Goal: Contribute content: Contribute content

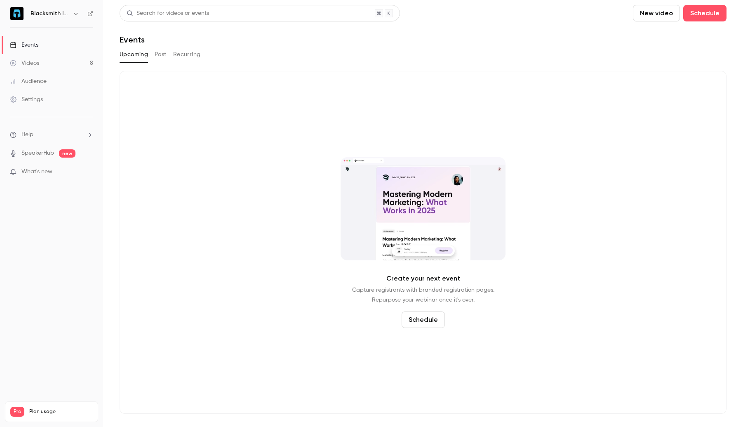
click at [655, 11] on button "New video" at bounding box center [656, 13] width 47 height 16
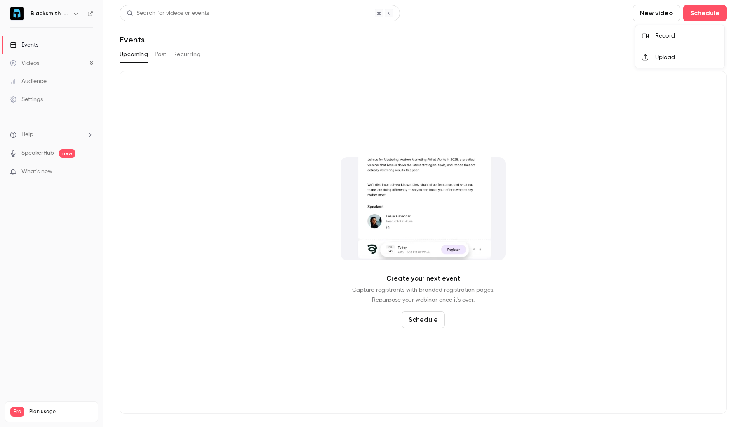
click at [667, 35] on div "Record" at bounding box center [686, 36] width 63 height 8
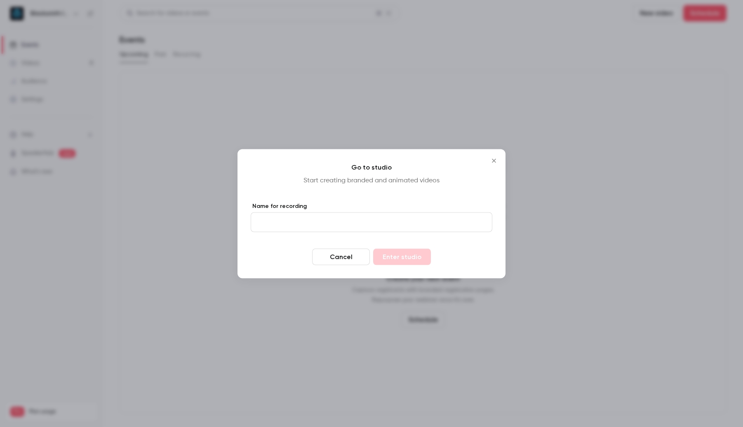
click at [345, 253] on button "Cancel" at bounding box center [341, 256] width 58 height 16
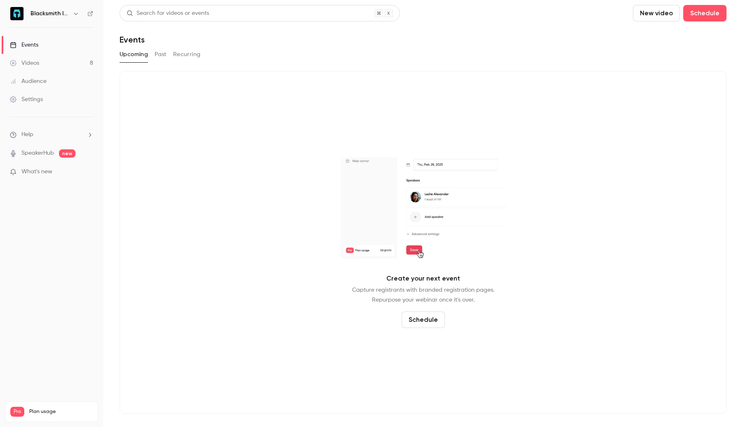
click at [656, 15] on button "New video" at bounding box center [656, 13] width 47 height 16
click at [681, 39] on div "Record" at bounding box center [686, 36] width 63 height 8
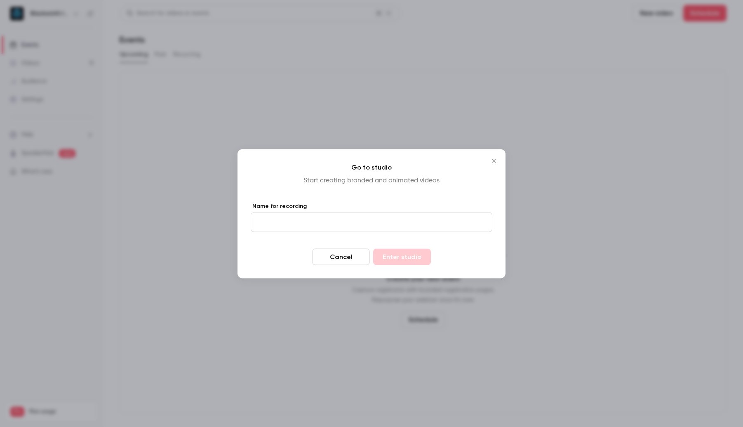
click at [351, 215] on input "Name for recording" at bounding box center [372, 222] width 242 height 20
type input "*********"
click at [410, 261] on button "Enter studio" at bounding box center [402, 256] width 58 height 16
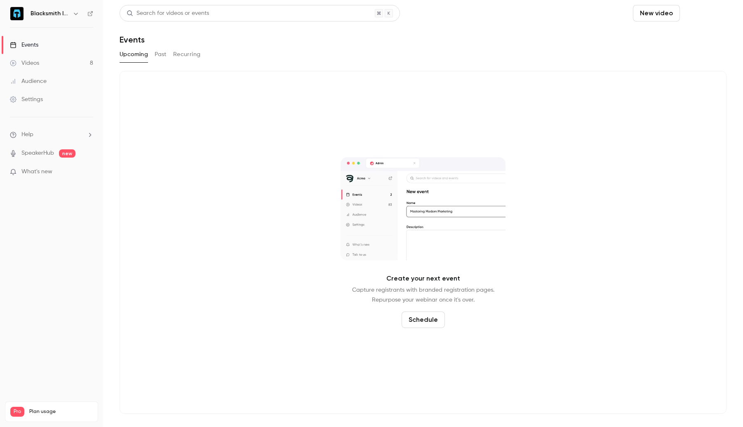
click at [697, 14] on button "Schedule" at bounding box center [704, 13] width 43 height 16
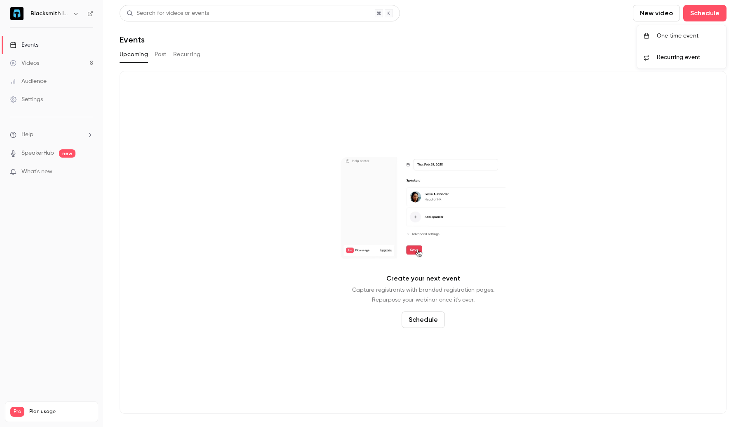
click at [593, 40] on div at bounding box center [371, 213] width 743 height 427
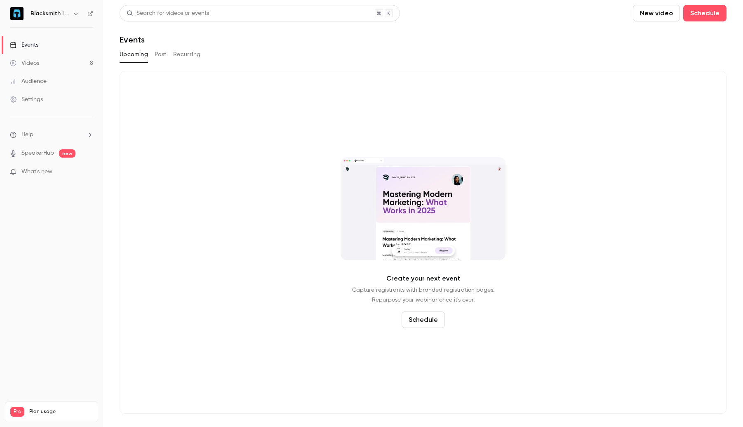
click at [652, 16] on button "New video" at bounding box center [656, 13] width 47 height 16
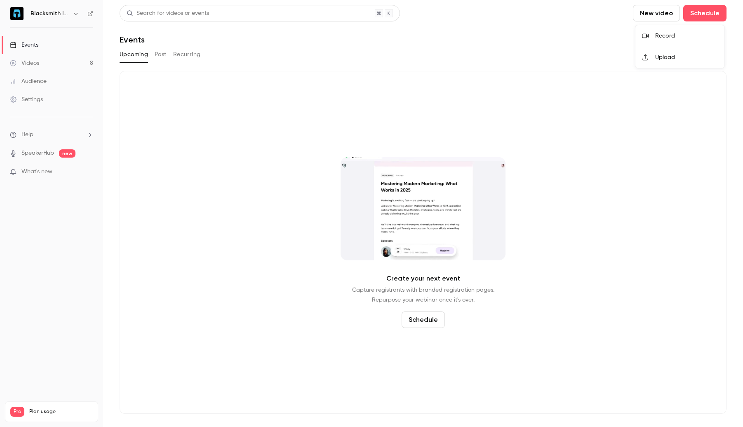
click at [665, 37] on div "Record" at bounding box center [686, 36] width 63 height 8
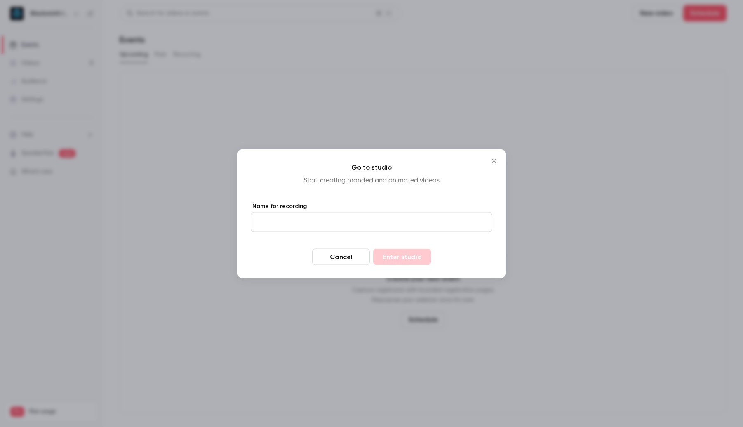
click at [383, 216] on input "Name for recording" at bounding box center [372, 222] width 242 height 20
type input "*********"
click at [412, 260] on button "Enter studio" at bounding box center [402, 256] width 58 height 16
